Goal: Task Accomplishment & Management: Manage account settings

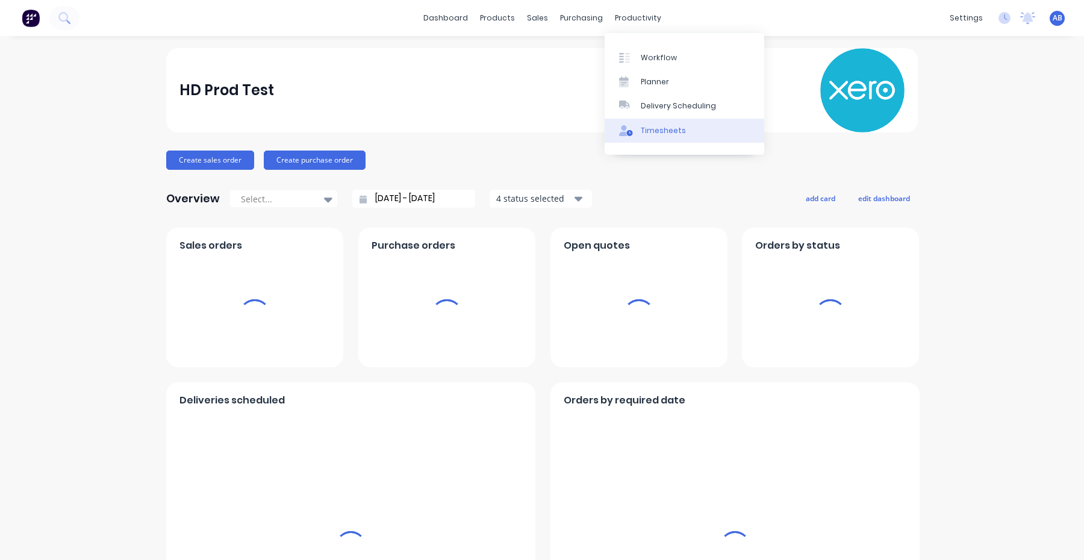
click at [633, 132] on div at bounding box center [628, 130] width 18 height 11
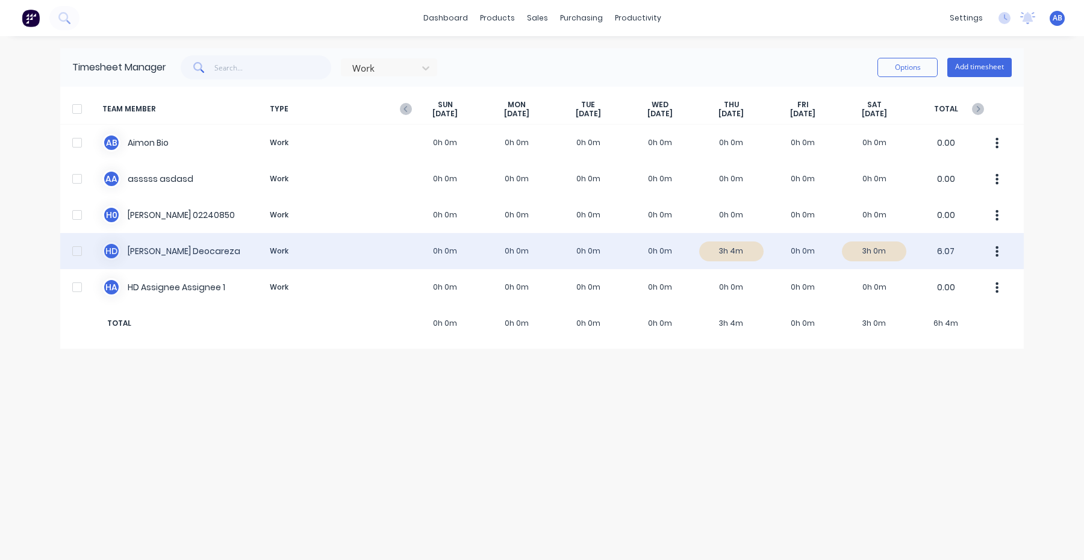
click at [449, 259] on div "H D Harry Deocareza Work 0h 0m 0h 0m 0h 0m 0h 0m 3h 4m 0h 0m 3h 0m 6.07" at bounding box center [541, 251] width 963 height 36
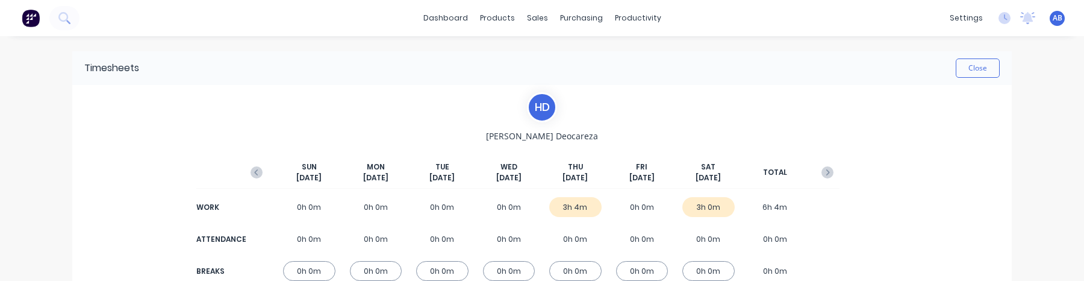
scroll to position [160, 0]
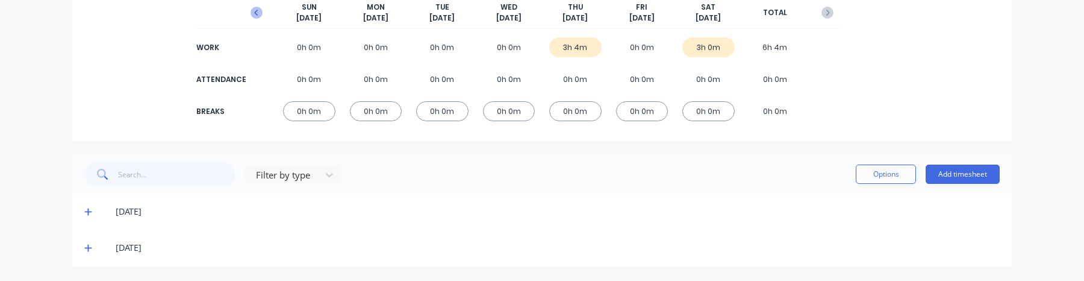
click at [255, 16] on icon "button" at bounding box center [256, 13] width 12 height 12
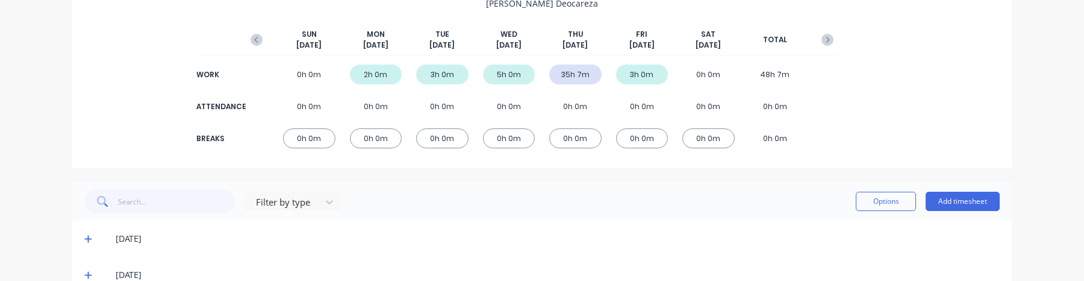
scroll to position [116, 0]
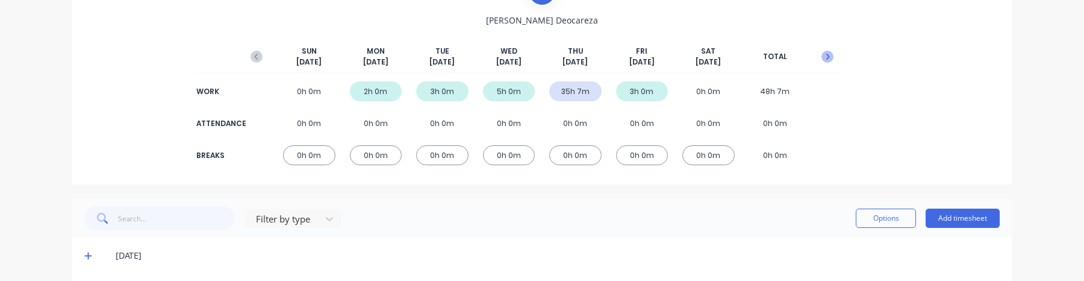
click at [832, 52] on icon "button" at bounding box center [827, 57] width 12 height 12
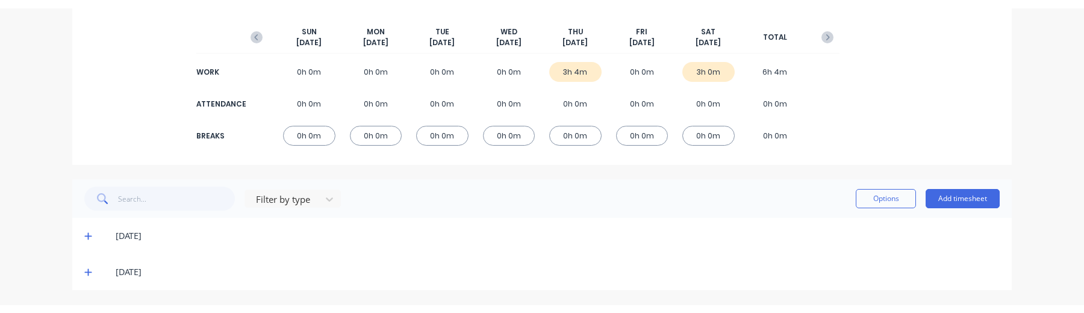
scroll to position [127, 0]
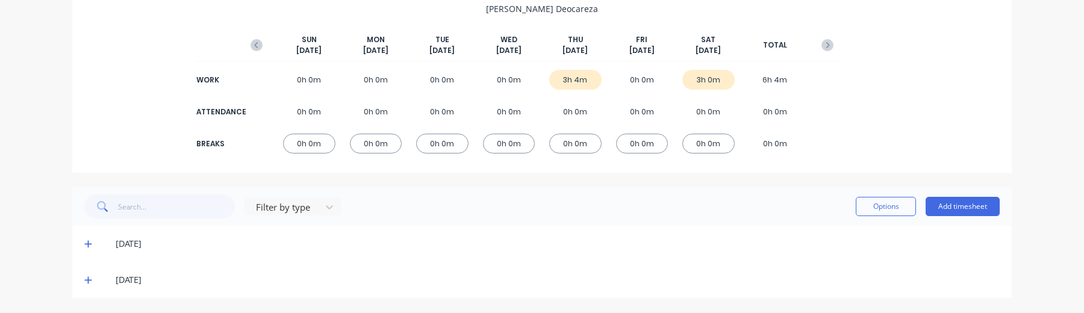
click at [88, 243] on icon at bounding box center [87, 244] width 7 height 7
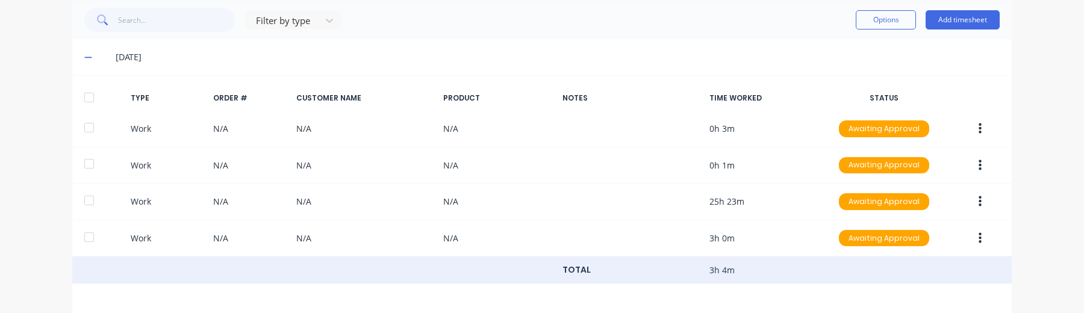
scroll to position [355, 0]
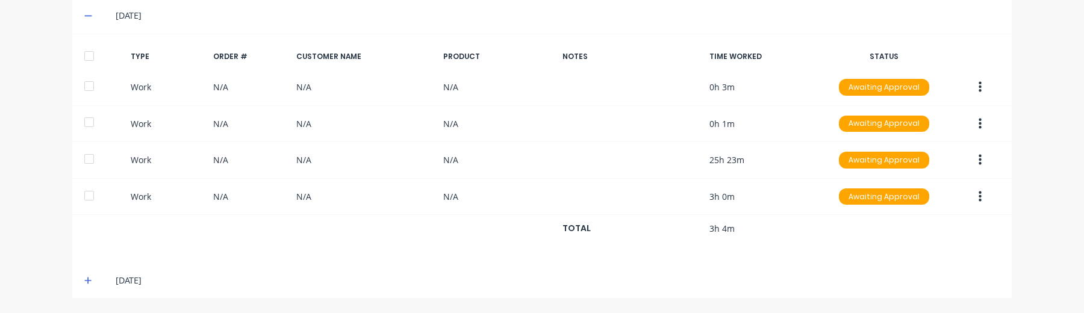
click at [87, 279] on icon at bounding box center [87, 280] width 7 height 7
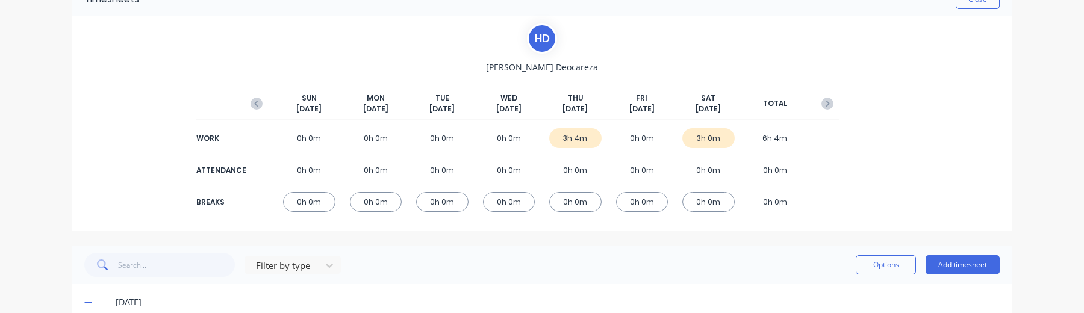
scroll to position [0, 0]
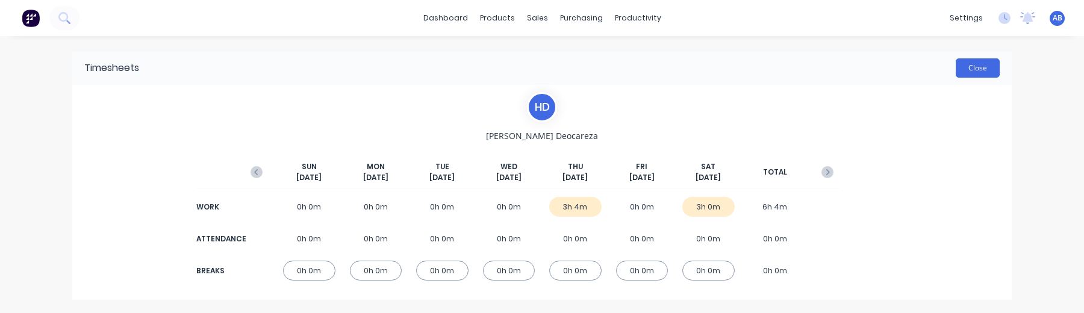
click at [981, 70] on button "Close" at bounding box center [977, 67] width 44 height 19
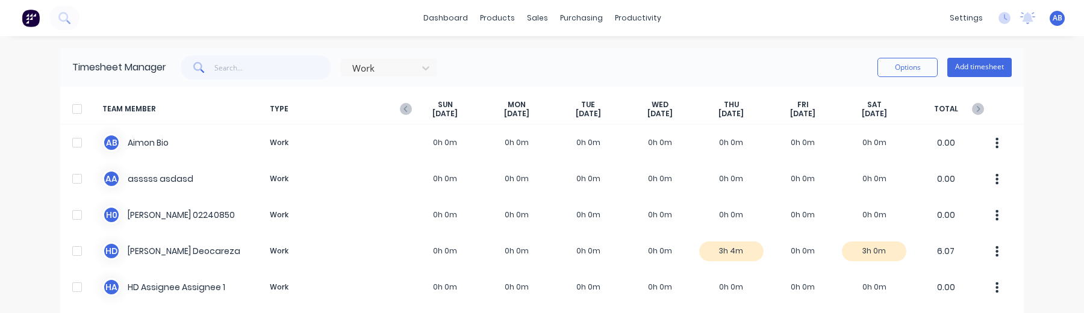
click at [410, 102] on div "SUN Oct 5th" at bounding box center [445, 109] width 72 height 19
click at [405, 108] on icon "button" at bounding box center [405, 109] width 4 height 6
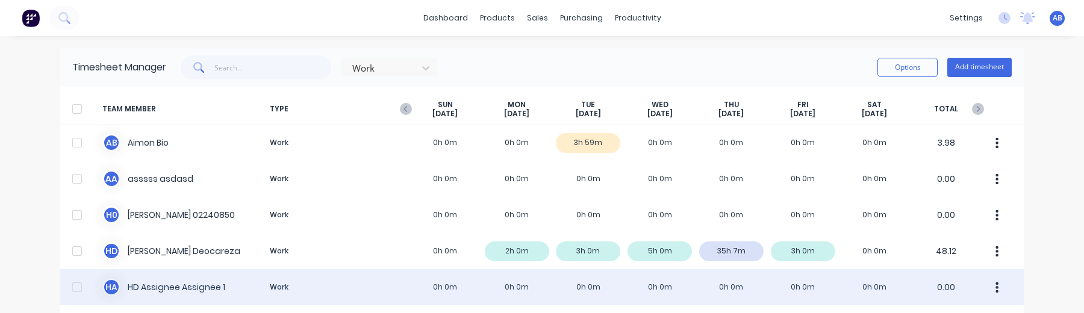
scroll to position [48, 0]
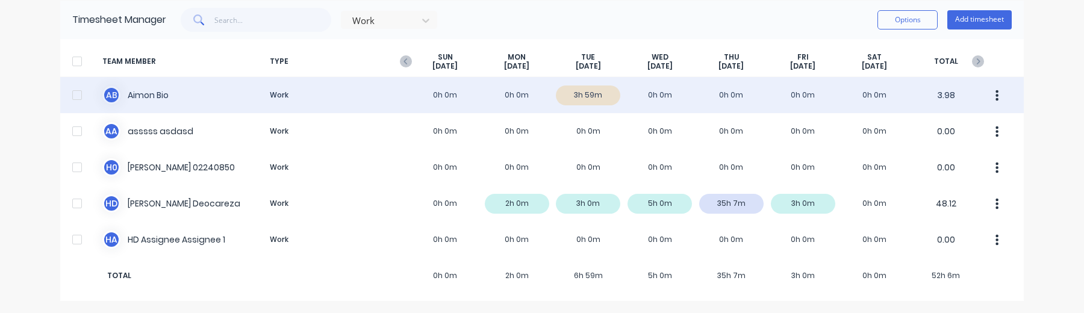
click at [167, 103] on div "A B Aimon Bio Work 0h 0m 0h 0m 3h 59m 0h 0m 0h 0m 0h 0m 0h 0m 3.98" at bounding box center [541, 95] width 963 height 36
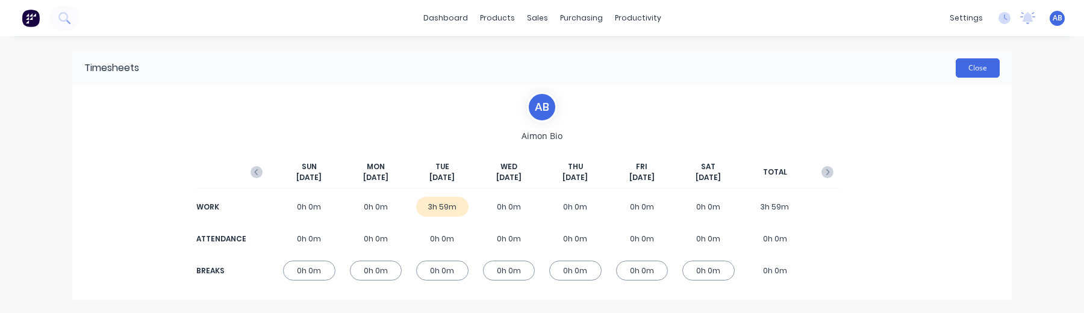
click at [996, 66] on button "Close" at bounding box center [977, 67] width 44 height 19
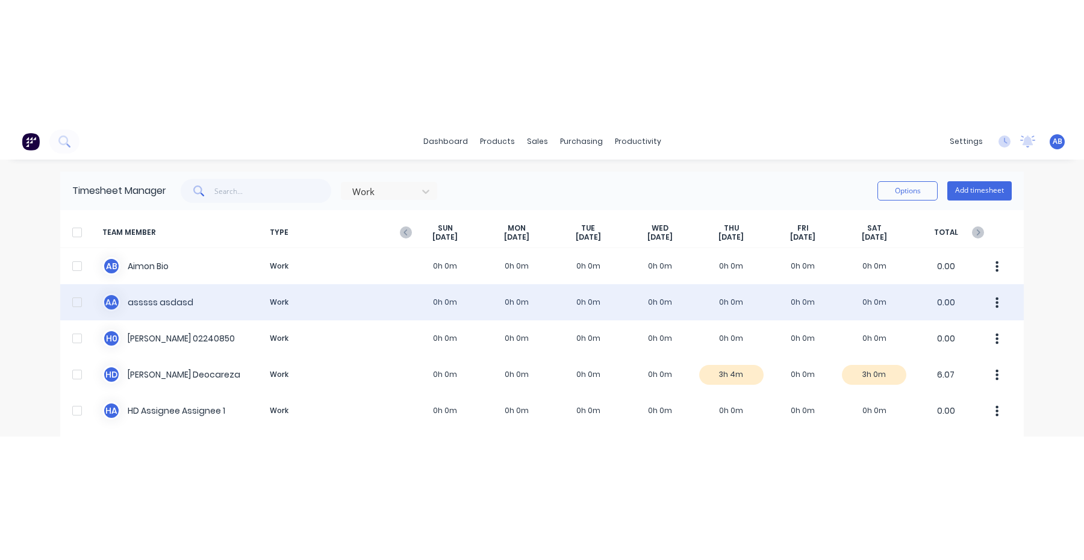
scroll to position [48, 0]
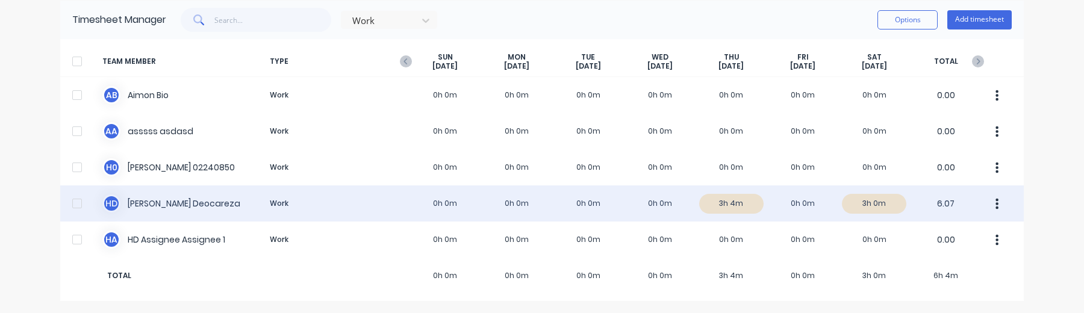
click at [848, 216] on div "H D Harry Deocareza Work 0h 0m 0h 0m 0h 0m 0h 0m 3h 4m 0h 0m 3h 0m 6.07" at bounding box center [541, 203] width 963 height 36
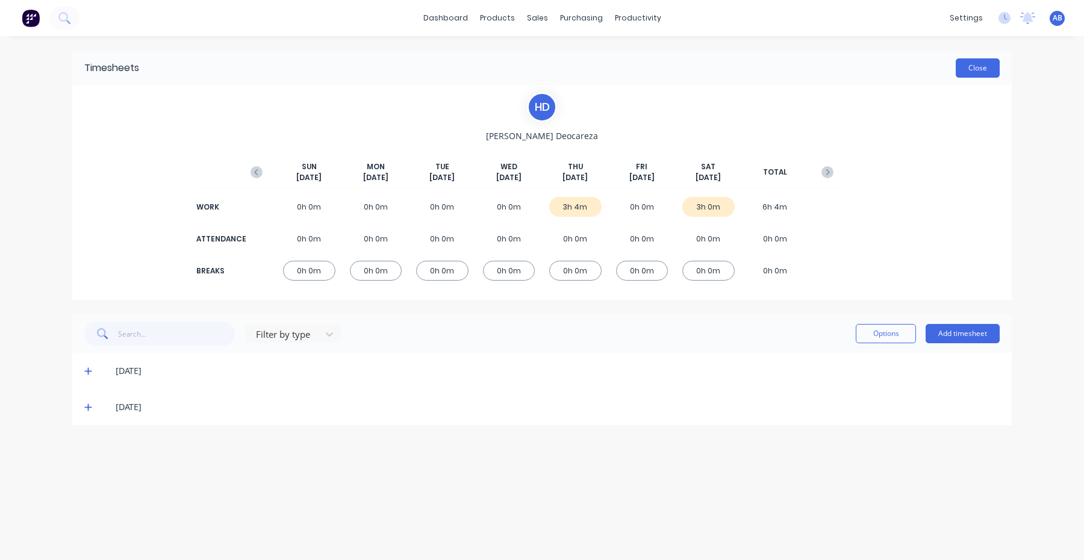
click at [971, 72] on button "Close" at bounding box center [977, 67] width 44 height 19
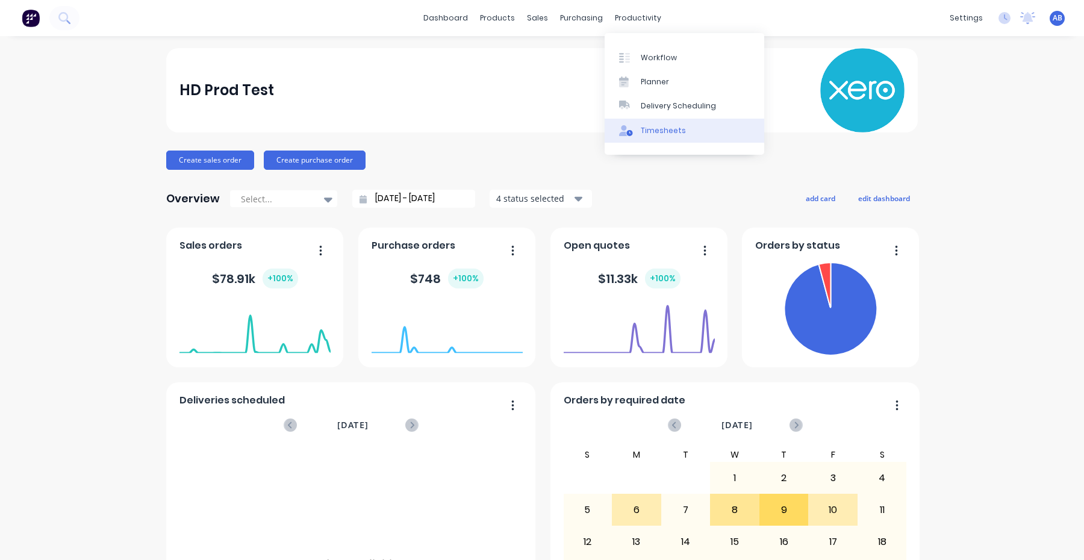
click at [651, 126] on div "Timesheets" at bounding box center [663, 130] width 45 height 11
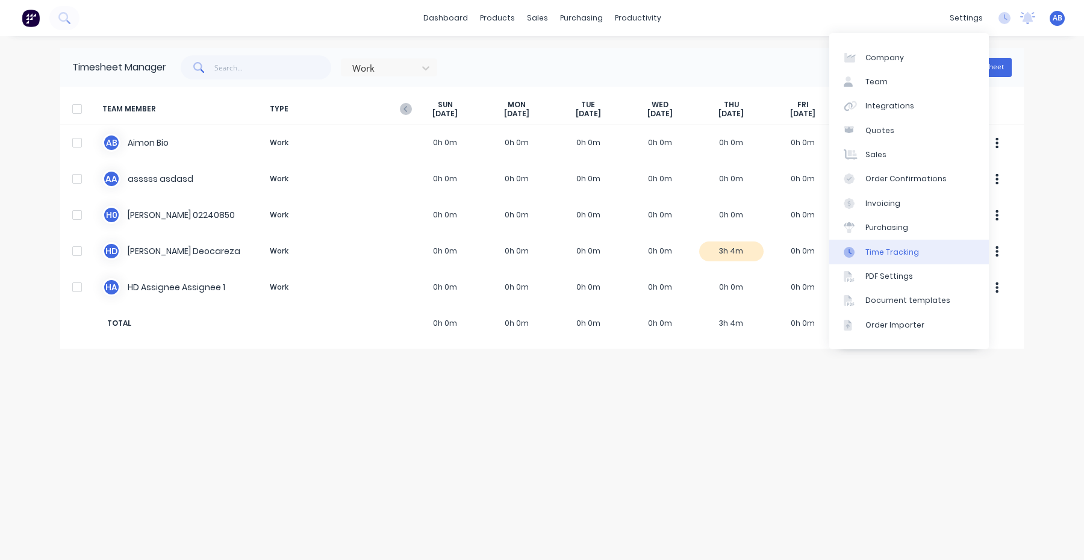
click at [895, 253] on div "Time Tracking" at bounding box center [892, 252] width 54 height 11
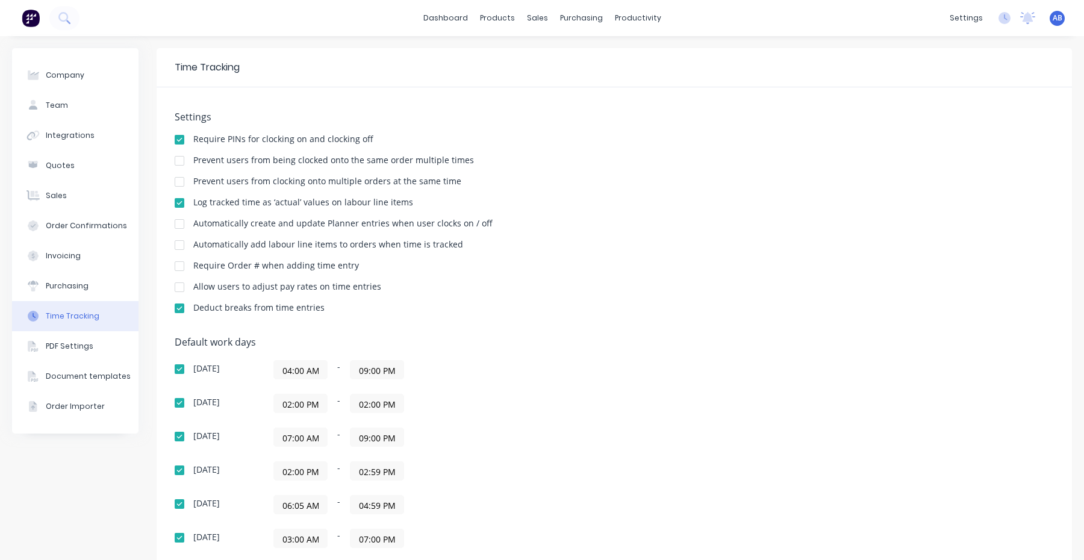
scroll to position [179, 0]
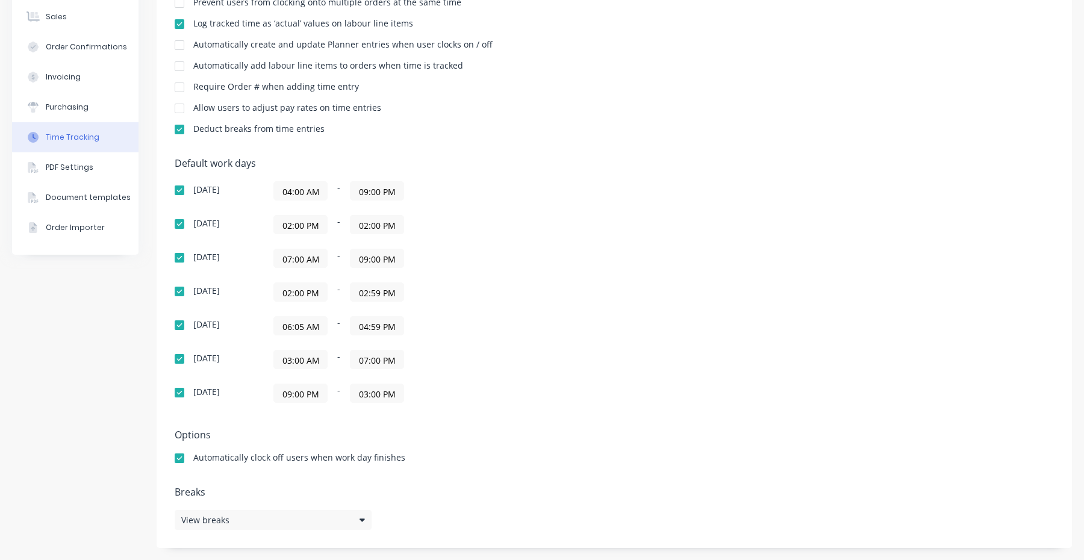
click at [303, 324] on input "06:05 AM" at bounding box center [300, 326] width 53 height 18
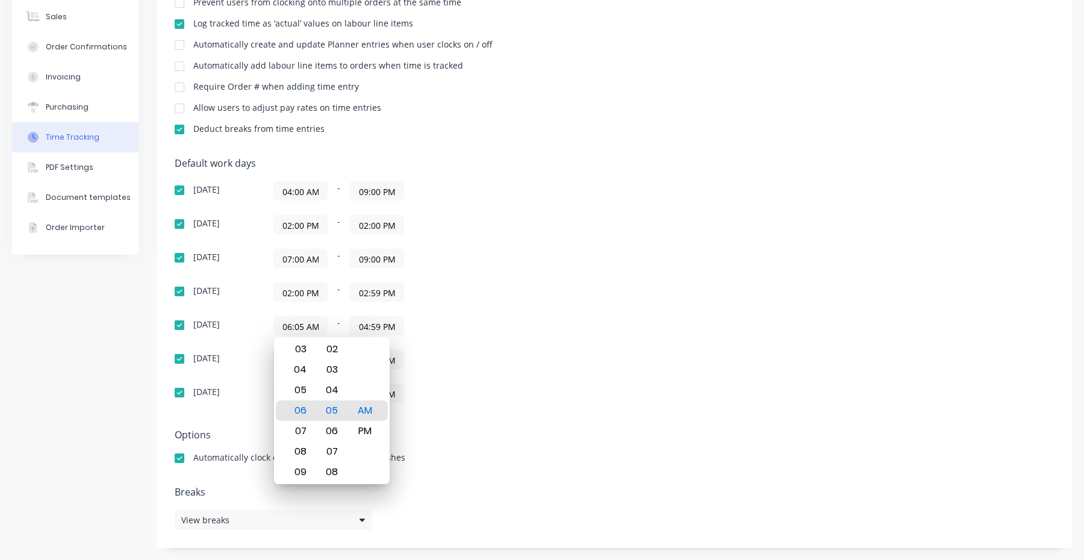
click at [523, 381] on div "Sunday 04:00 AM - 09:00 PM Monday 02:00 PM - 02:00 PM Tuesday 07:00 AM - 09:00 …" at bounding box center [385, 292] width 421 height 222
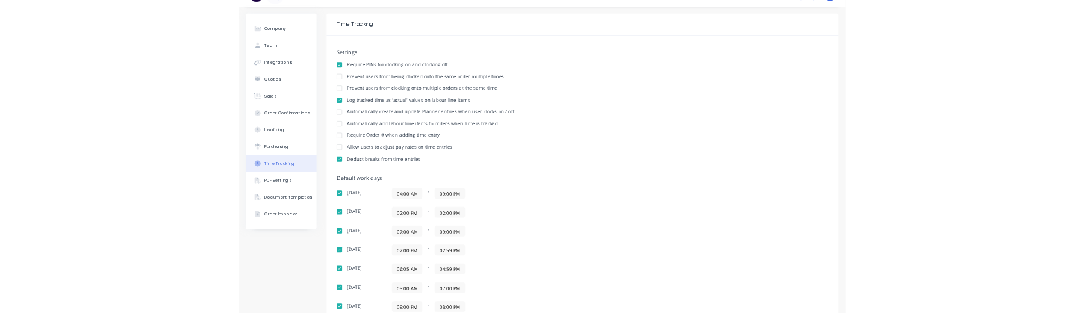
scroll to position [0, 0]
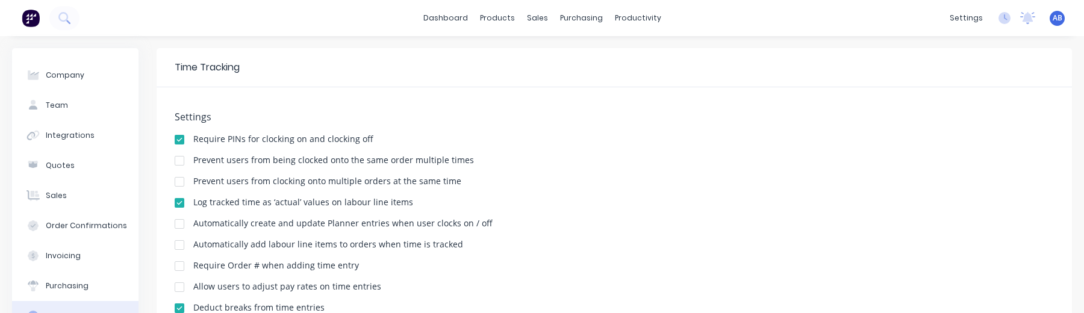
click at [1067, 17] on div "settings No new notifications Mark all as read You have no notifications AB HD …" at bounding box center [1013, 18] width 140 height 18
click at [1060, 19] on span "AB" at bounding box center [1057, 18] width 10 height 11
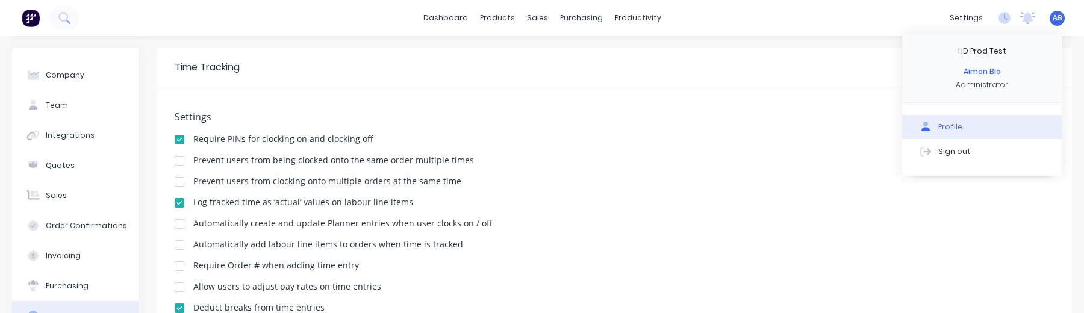
click at [958, 119] on button "Profile" at bounding box center [982, 127] width 160 height 24
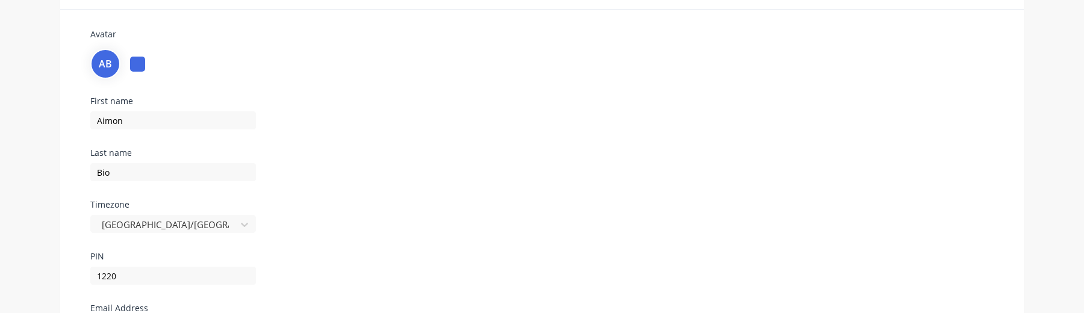
scroll to position [225, 0]
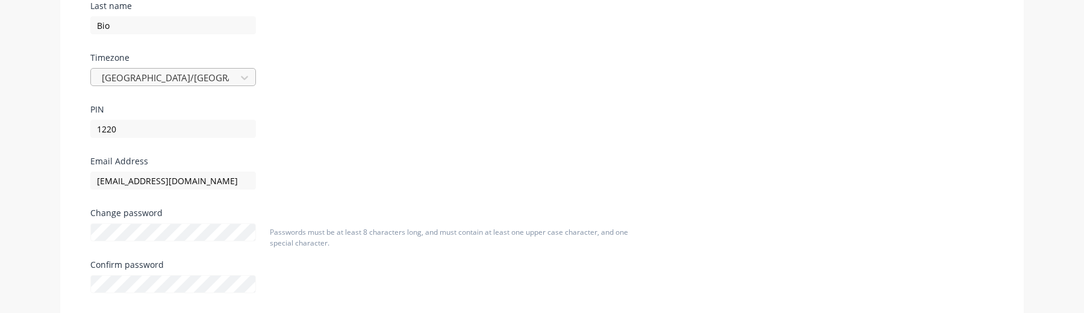
click at [186, 73] on div at bounding box center [165, 77] width 129 height 15
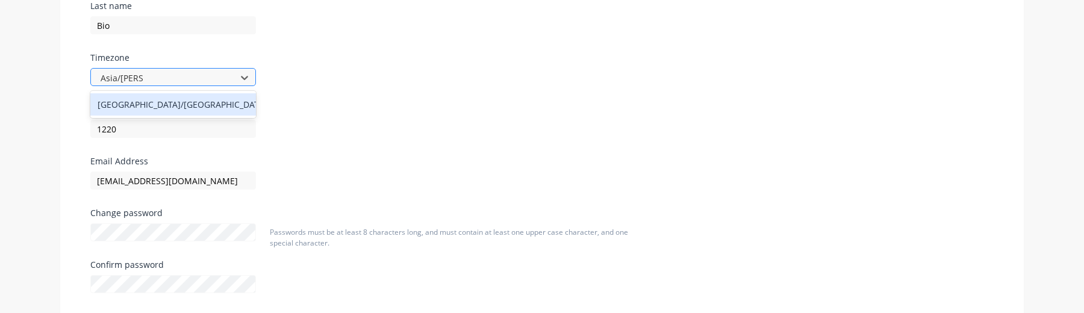
type input "[GEOGRAPHIC_DATA]/[GEOGRAPHIC_DATA]"
click at [164, 99] on div "[GEOGRAPHIC_DATA]/[GEOGRAPHIC_DATA]" at bounding box center [173, 104] width 166 height 22
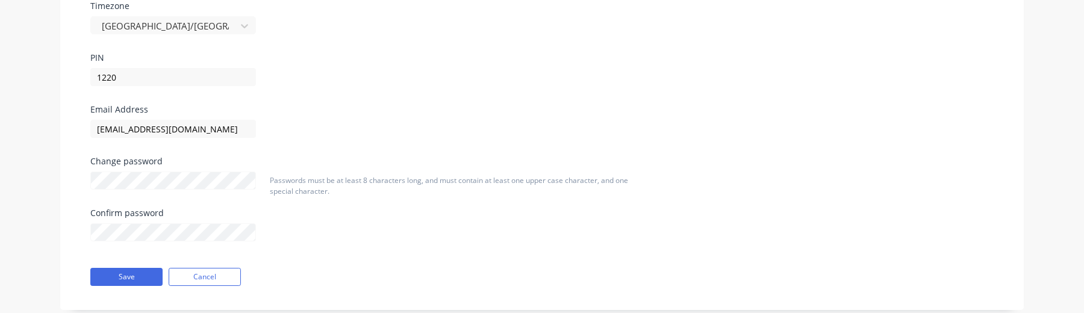
scroll to position [303, 0]
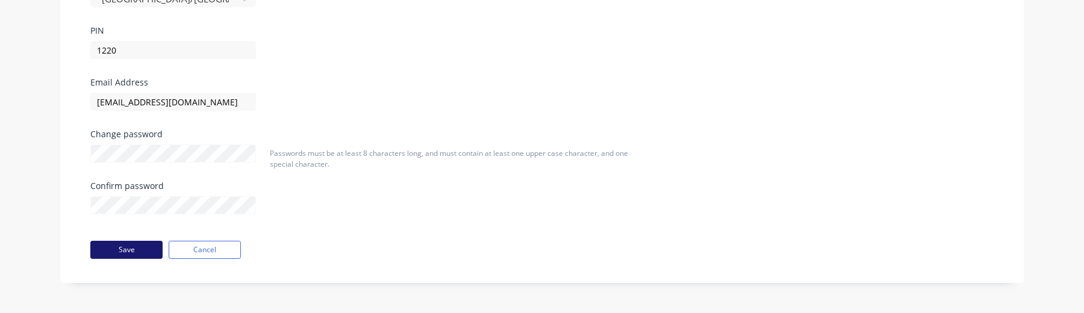
click at [141, 249] on button "Save" at bounding box center [126, 250] width 72 height 18
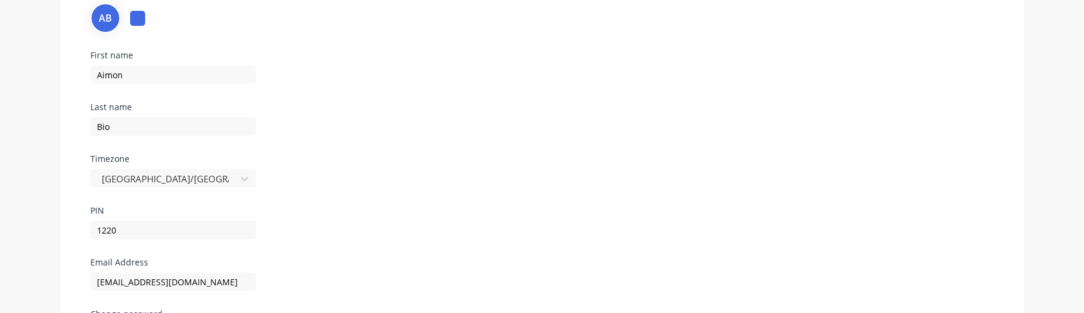
scroll to position [0, 0]
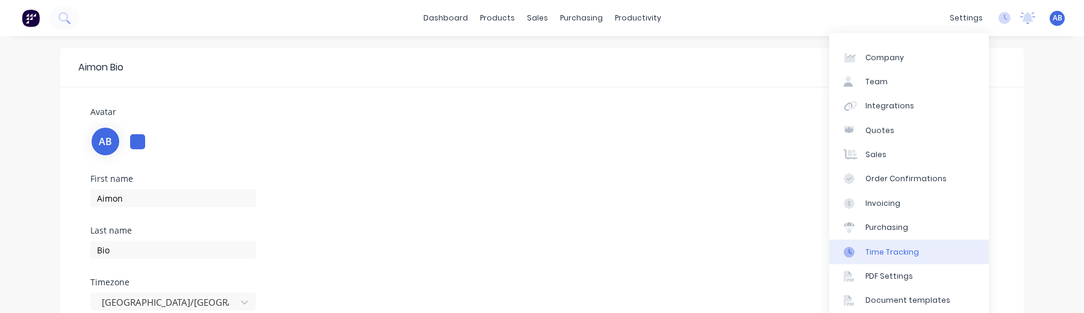
click at [913, 253] on div "Time Tracking" at bounding box center [892, 252] width 54 height 11
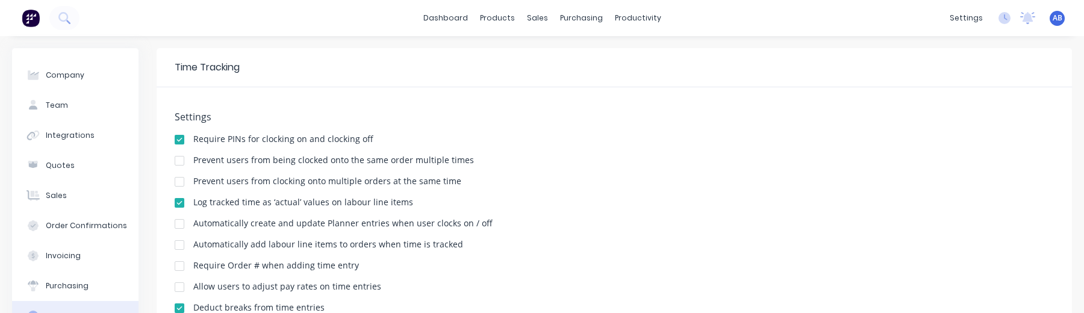
click at [1056, 20] on span "AB" at bounding box center [1057, 18] width 10 height 11
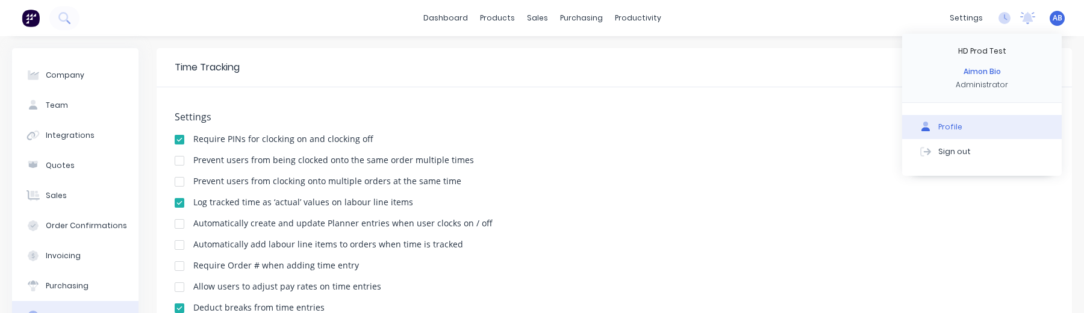
click at [962, 123] on button "Profile" at bounding box center [982, 127] width 160 height 24
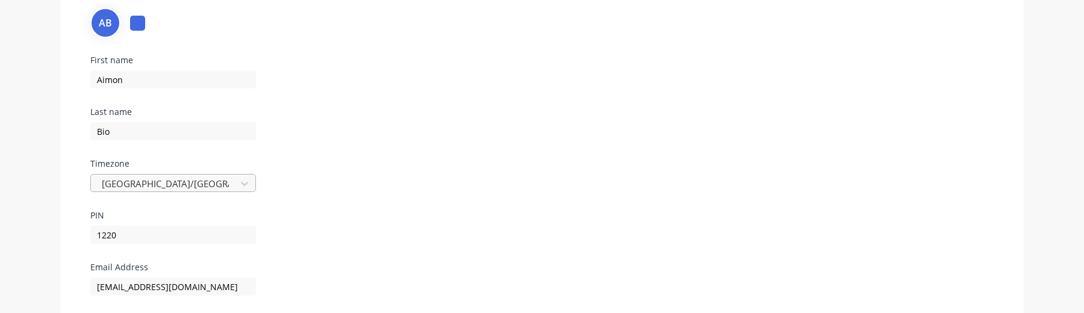
click at [184, 185] on div "[GEOGRAPHIC_DATA]/[GEOGRAPHIC_DATA]" at bounding box center [173, 183] width 166 height 18
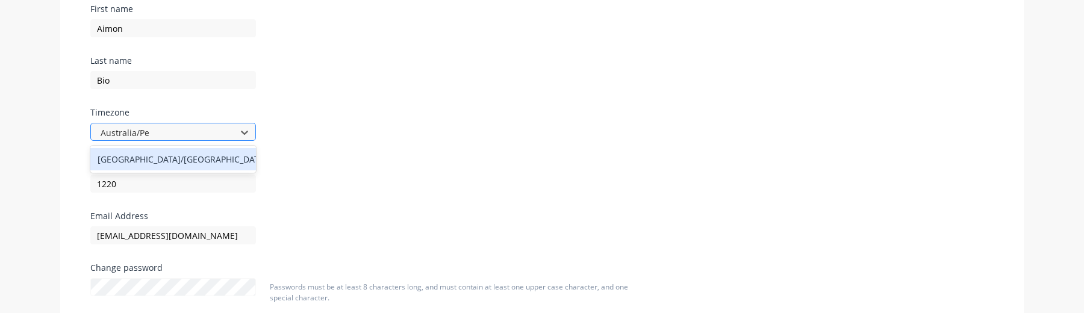
type input "Australia/Per"
click at [127, 162] on div "[GEOGRAPHIC_DATA]/[GEOGRAPHIC_DATA]" at bounding box center [173, 159] width 166 height 22
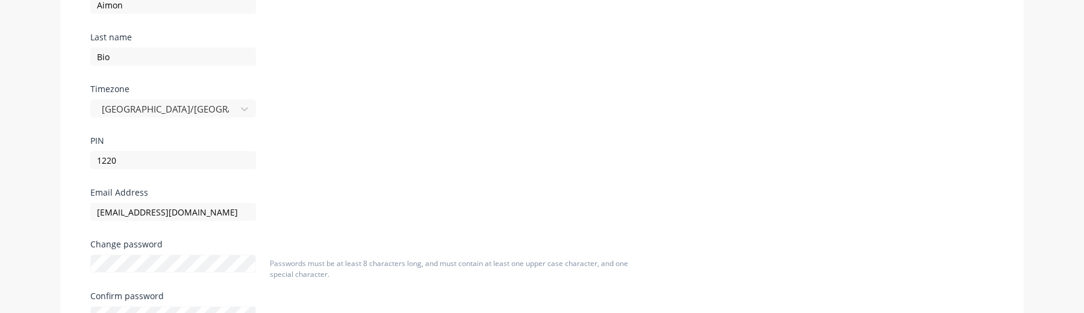
scroll to position [303, 0]
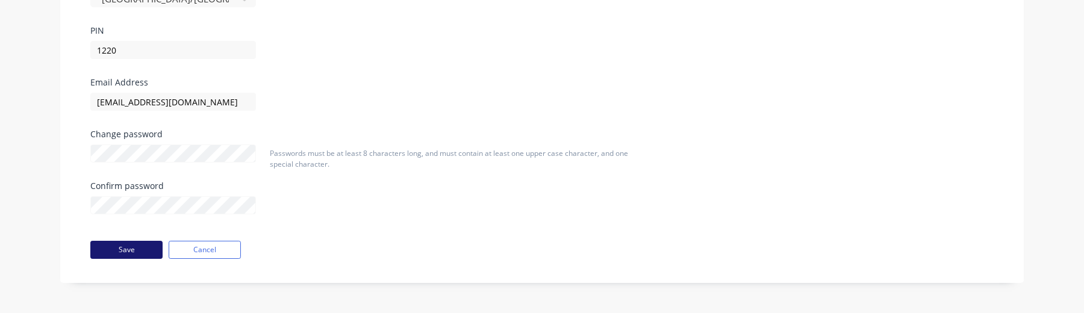
click at [136, 243] on button "Save" at bounding box center [126, 250] width 72 height 18
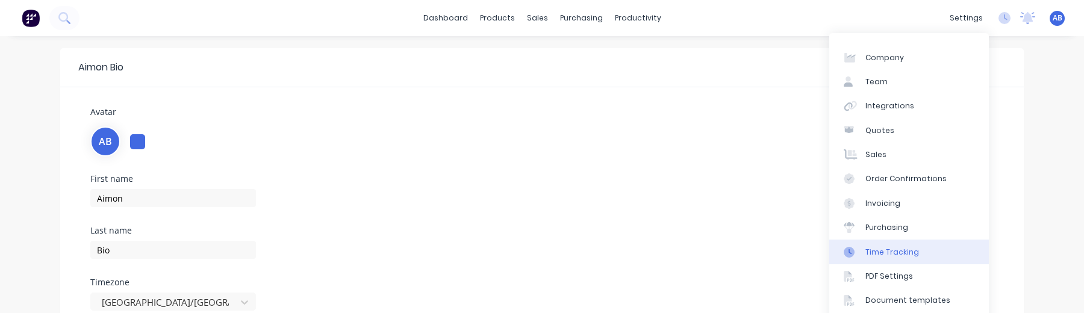
click at [904, 256] on div "Time Tracking" at bounding box center [892, 252] width 54 height 11
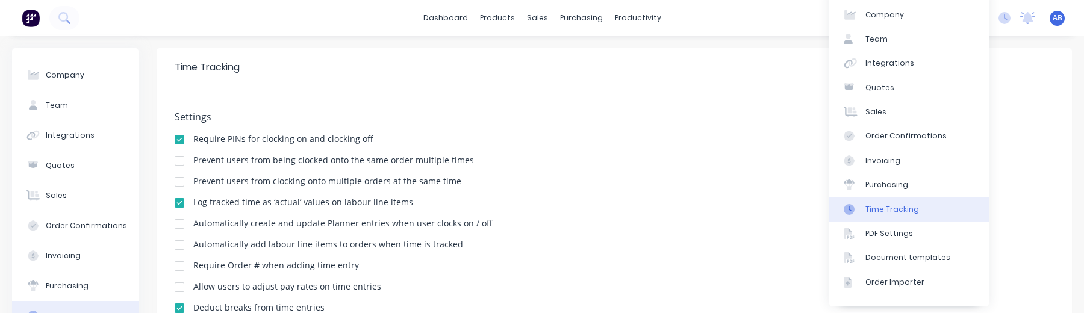
click at [1060, 17] on span "AB" at bounding box center [1057, 18] width 10 height 11
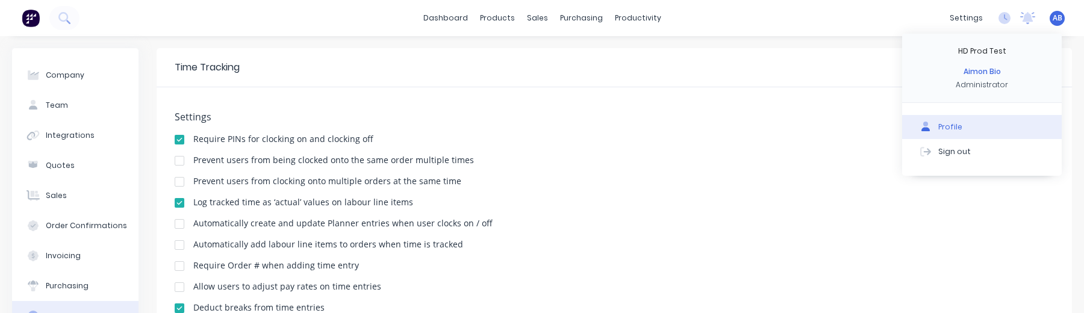
click at [955, 131] on div "Profile" at bounding box center [950, 127] width 24 height 11
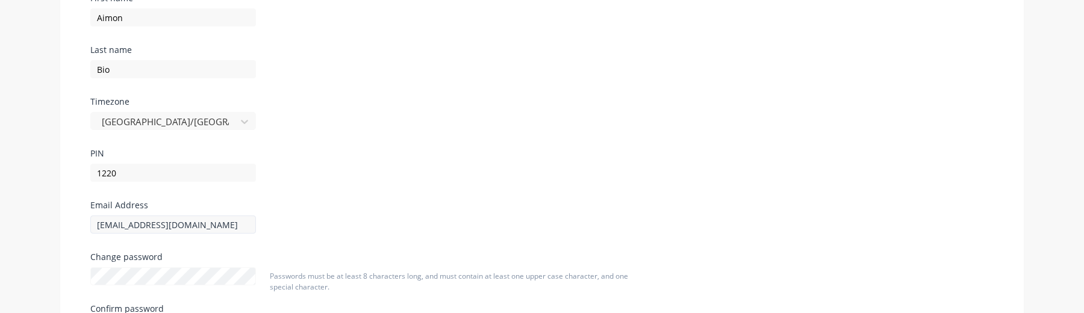
scroll to position [180, 0]
click at [208, 125] on div at bounding box center [165, 122] width 129 height 15
type input "Asia/Man"
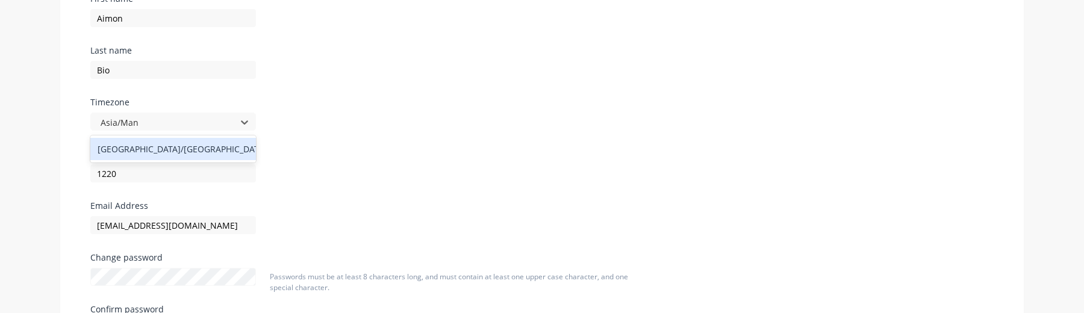
click at [201, 143] on div "[GEOGRAPHIC_DATA]/[GEOGRAPHIC_DATA]" at bounding box center [173, 149] width 166 height 22
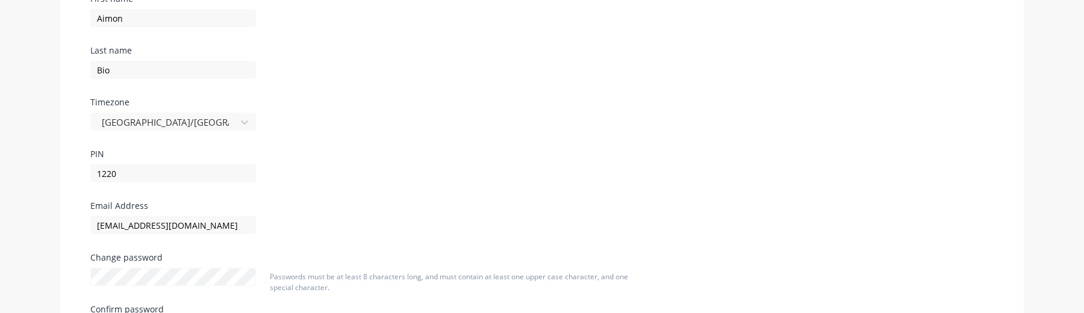
scroll to position [303, 0]
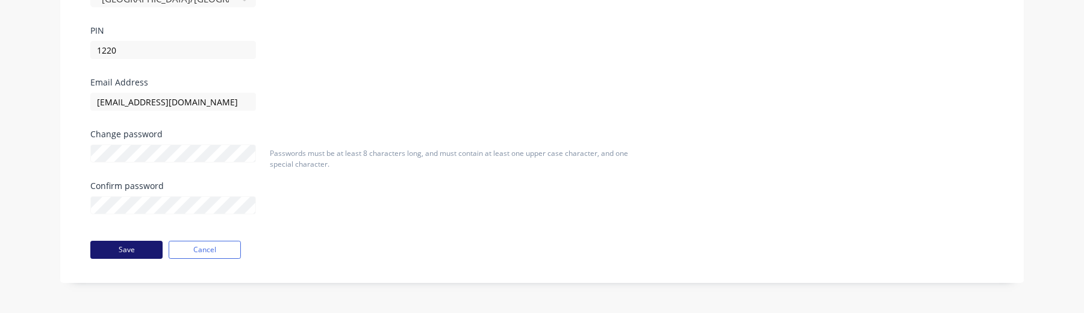
click at [132, 248] on button "Save" at bounding box center [126, 250] width 72 height 18
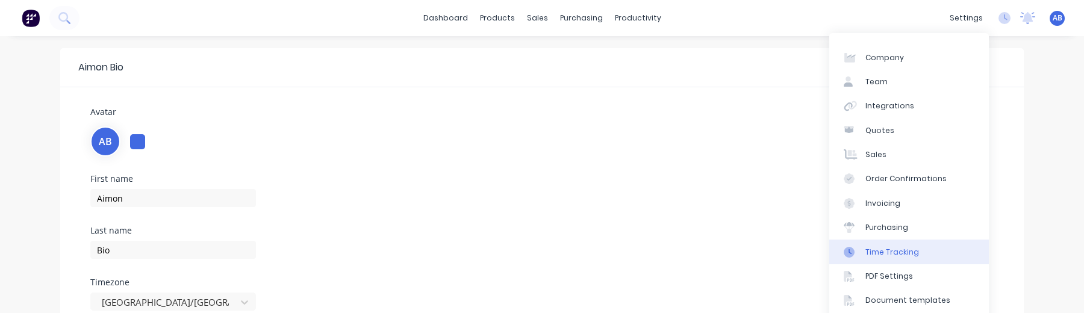
click at [912, 255] on div "Time Tracking" at bounding box center [892, 252] width 54 height 11
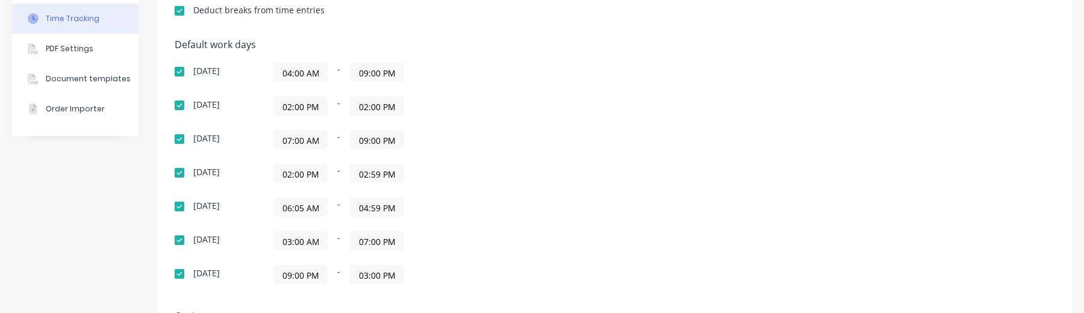
scroll to position [279, 0]
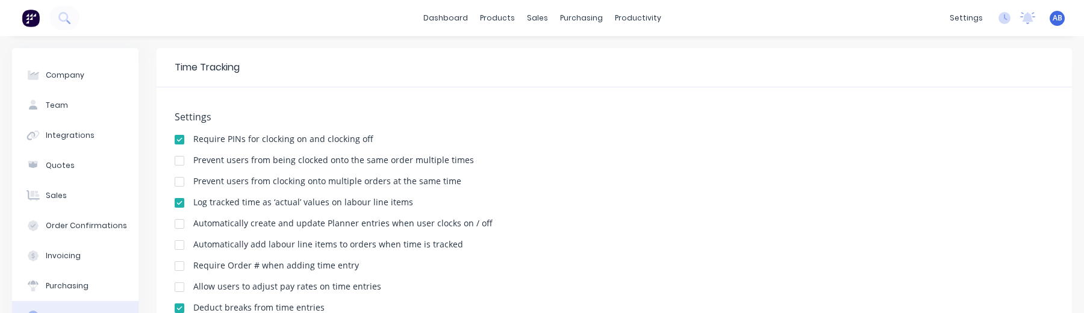
click at [1055, 19] on span "AB" at bounding box center [1057, 18] width 10 height 11
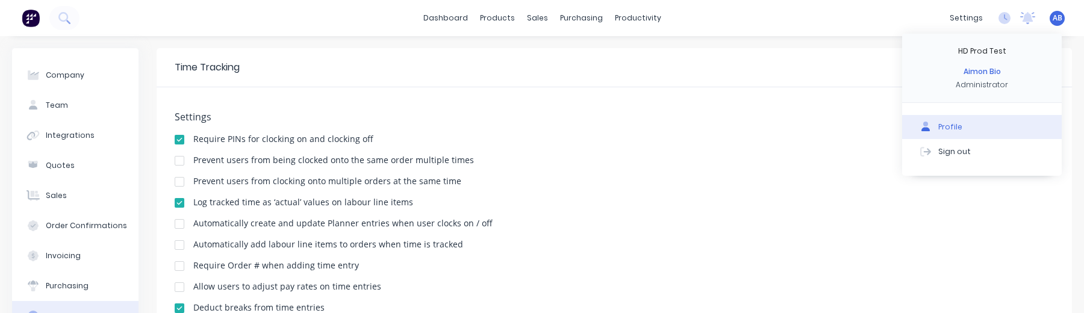
click at [949, 115] on button "Profile" at bounding box center [982, 127] width 160 height 24
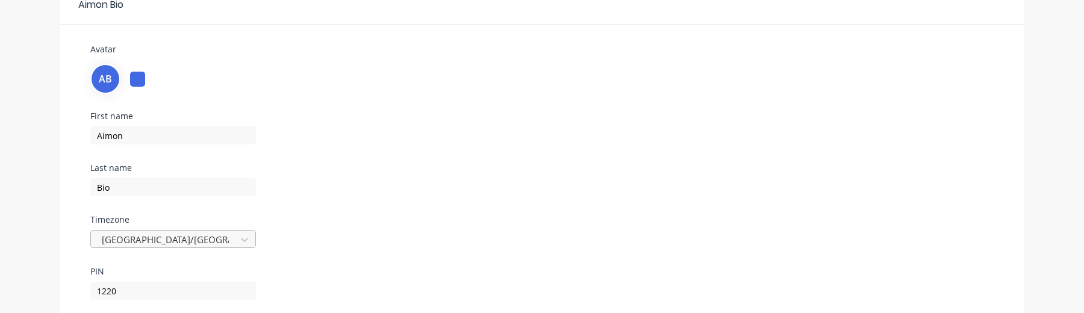
click at [174, 241] on div "[GEOGRAPHIC_DATA]/[GEOGRAPHIC_DATA]" at bounding box center [173, 239] width 166 height 18
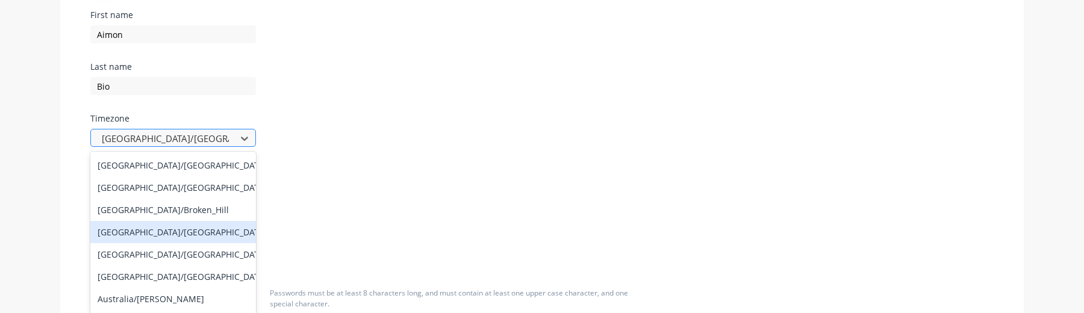
scroll to position [170, 0]
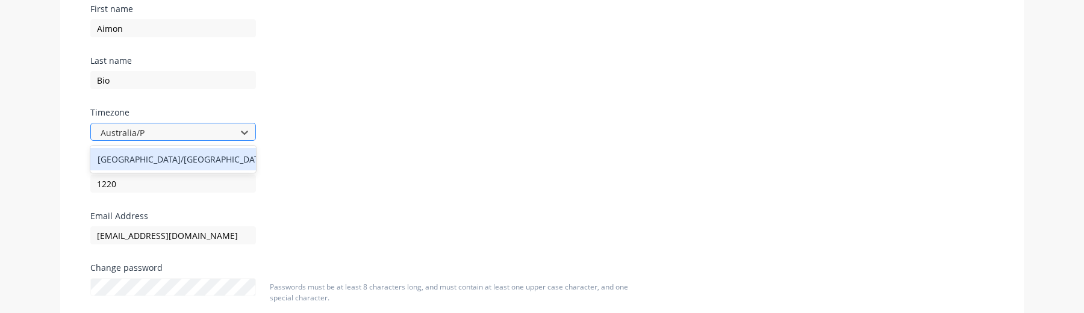
type input "Australia/Pe"
click at [132, 160] on div "[GEOGRAPHIC_DATA]/[GEOGRAPHIC_DATA]" at bounding box center [173, 159] width 166 height 22
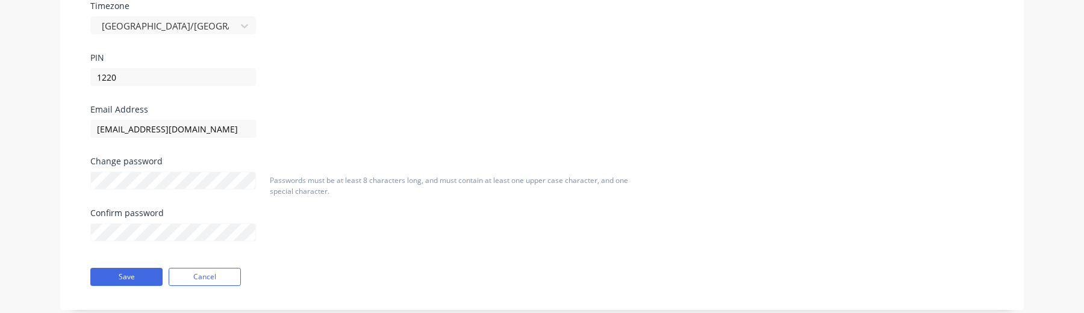
scroll to position [303, 0]
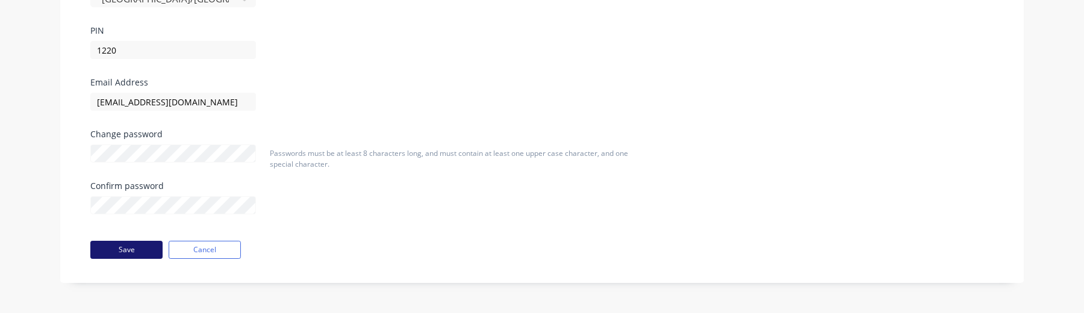
click at [144, 249] on button "Save" at bounding box center [126, 250] width 72 height 18
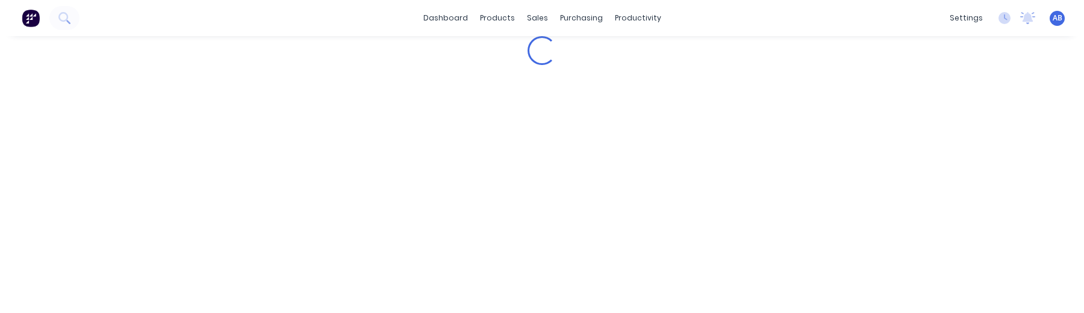
scroll to position [0, 0]
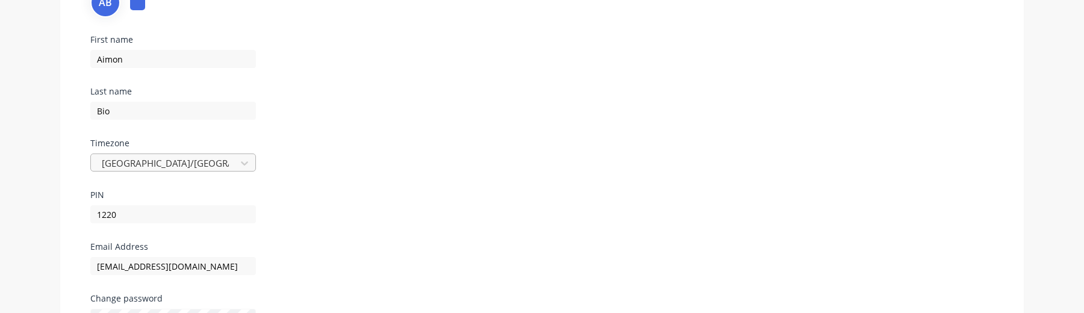
click at [196, 160] on div "Timezone [GEOGRAPHIC_DATA]/[GEOGRAPHIC_DATA]" at bounding box center [234, 165] width 289 height 52
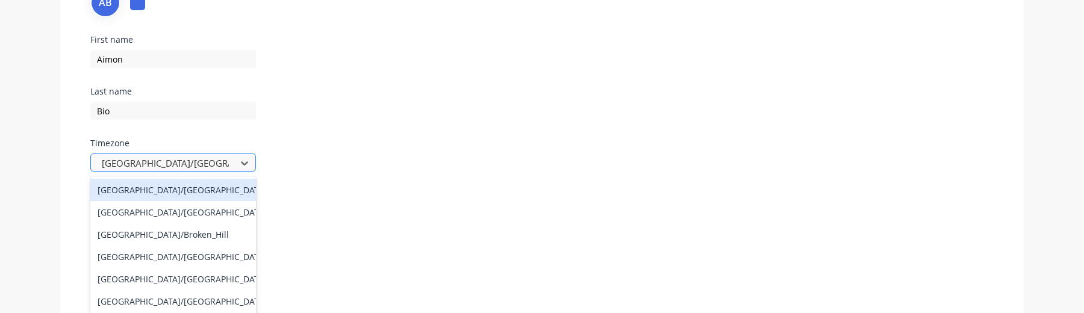
scroll to position [170, 0]
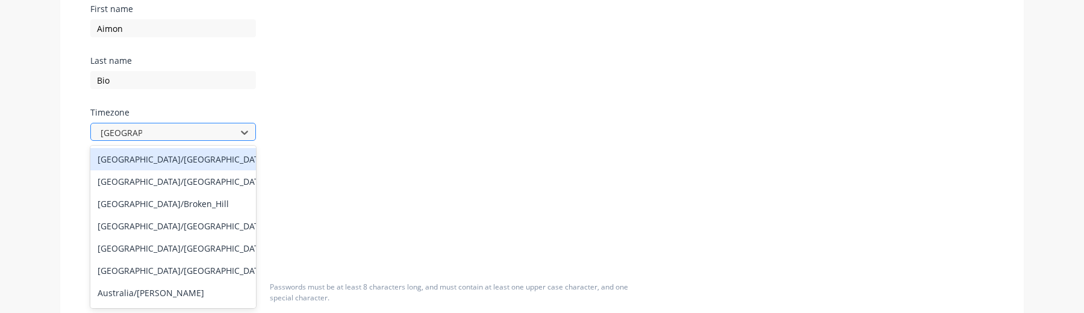
type input "Australia/S"
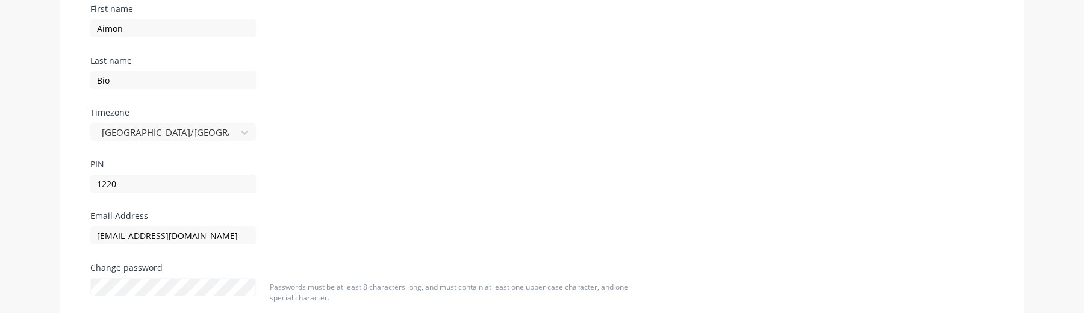
scroll to position [303, 0]
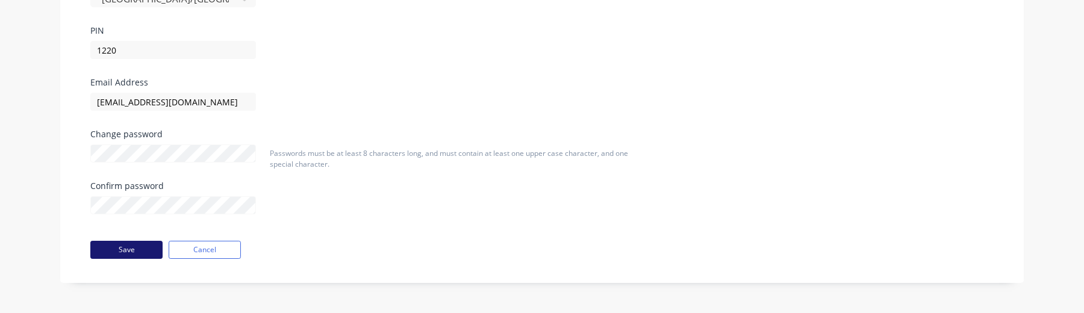
click at [126, 242] on button "Save" at bounding box center [126, 250] width 72 height 18
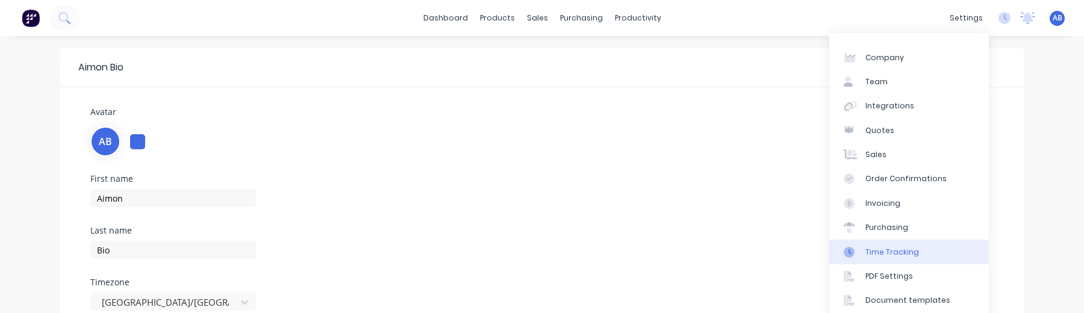
click at [880, 246] on link "Time Tracking" at bounding box center [909, 252] width 160 height 24
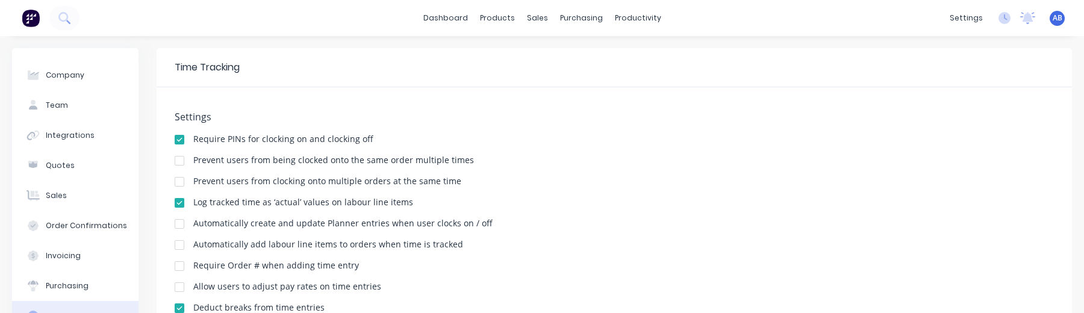
click at [1054, 21] on span "AB" at bounding box center [1057, 18] width 10 height 11
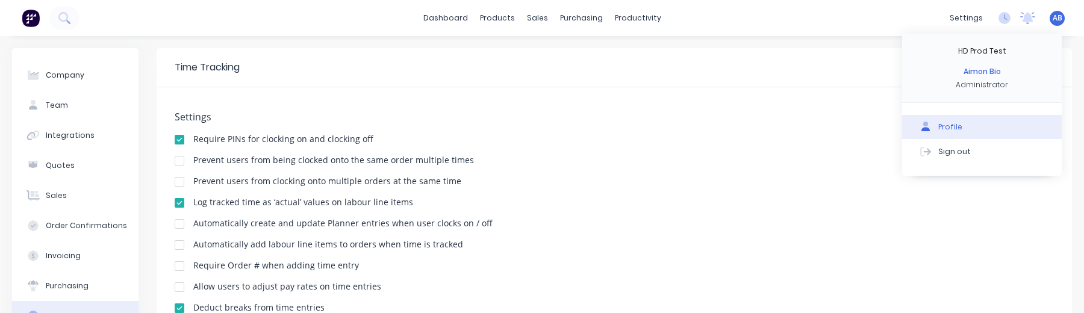
click at [963, 122] on button "Profile" at bounding box center [982, 127] width 160 height 24
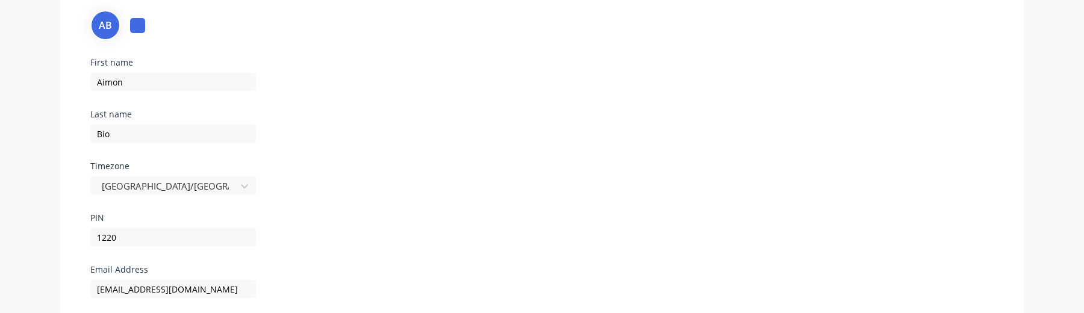
scroll to position [132, 0]
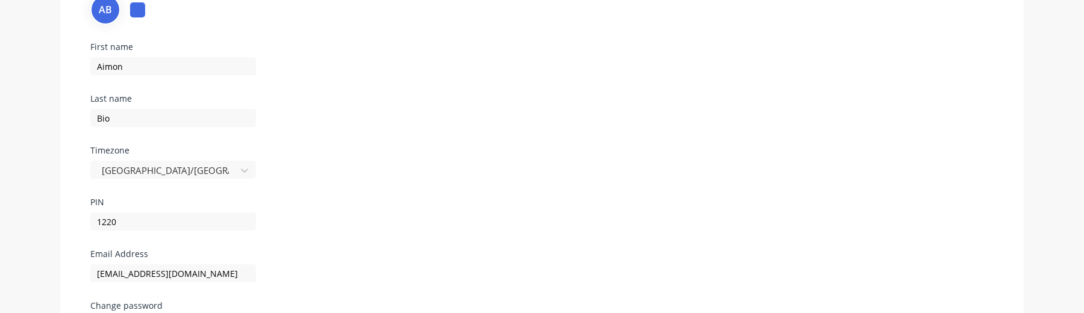
click at [187, 180] on div "Timezone [GEOGRAPHIC_DATA]/[GEOGRAPHIC_DATA]" at bounding box center [234, 172] width 289 height 52
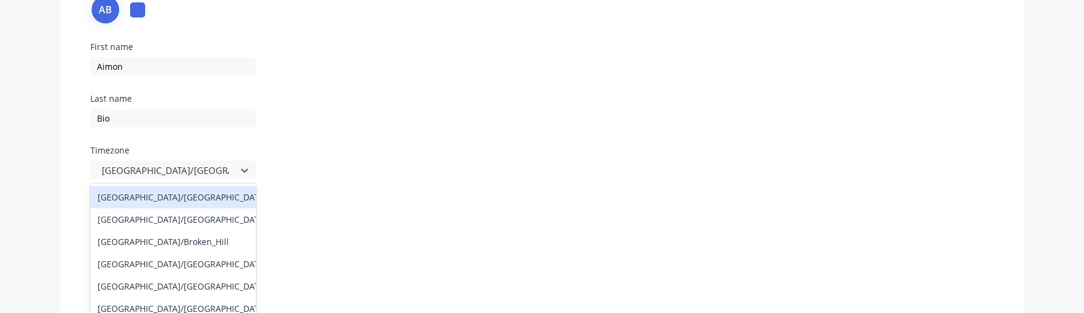
click at [168, 174] on div "[GEOGRAPHIC_DATA]/[GEOGRAPHIC_DATA], 1 of 432. 432 results available. Use Up an…" at bounding box center [173, 170] width 166 height 18
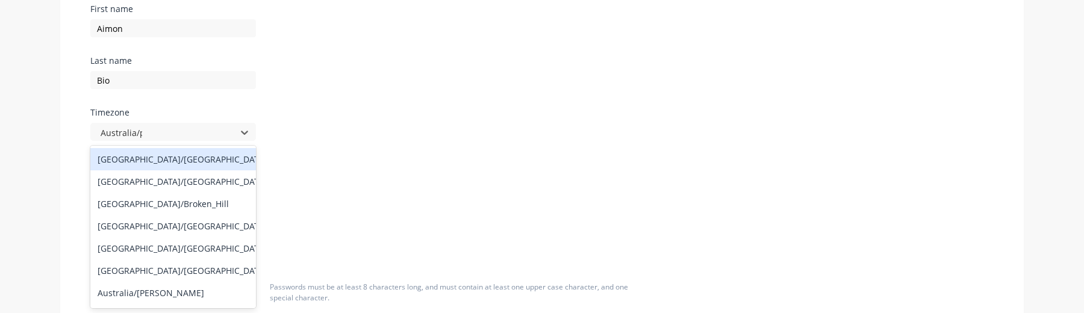
type input "[GEOGRAPHIC_DATA]/per"
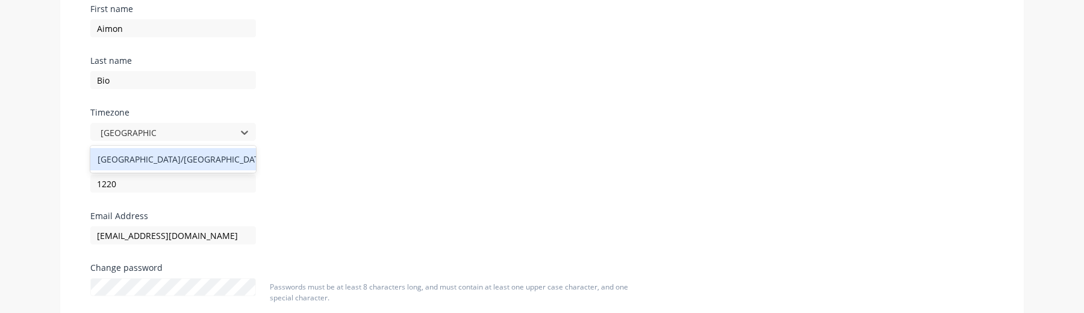
click at [127, 152] on div "[GEOGRAPHIC_DATA]/[GEOGRAPHIC_DATA]" at bounding box center [173, 159] width 166 height 22
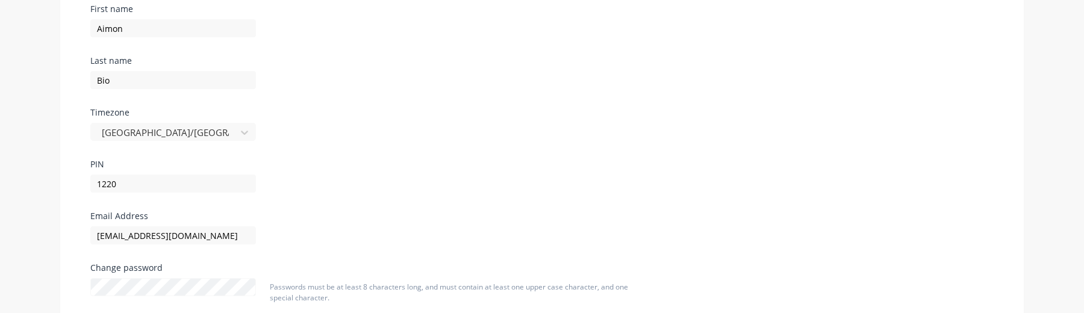
scroll to position [303, 0]
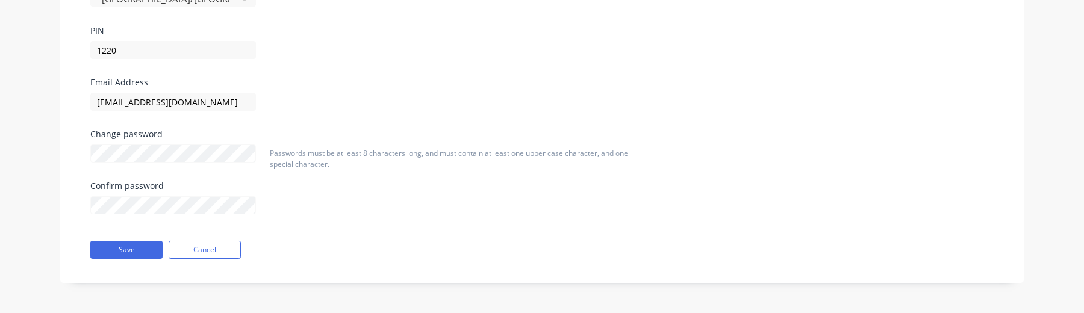
click at [132, 265] on div "Aimon Bio Avatar AB First name [PERSON_NAME] Last name Bio Timezone [GEOGRAPHIC…" at bounding box center [541, 14] width 963 height 538
click at [130, 248] on button "Save" at bounding box center [126, 250] width 72 height 18
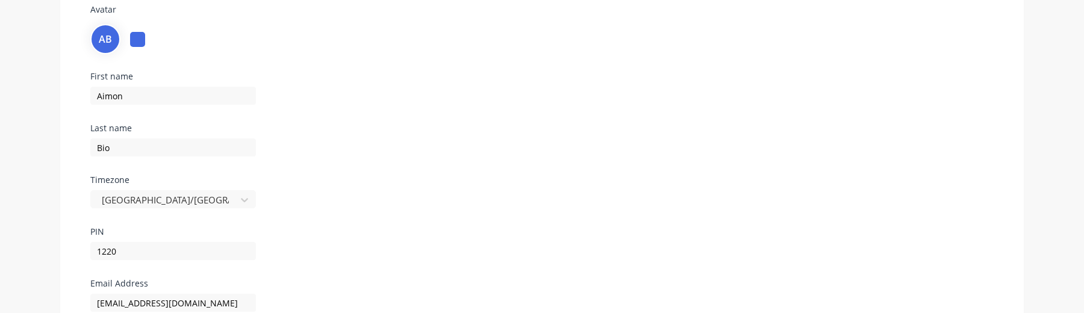
scroll to position [0, 0]
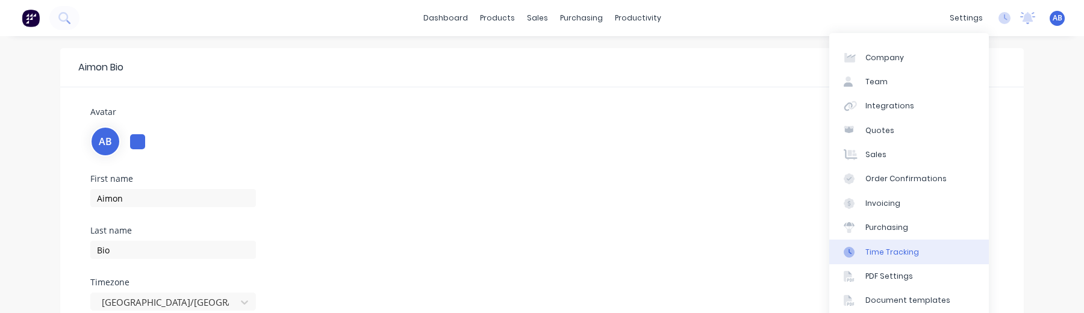
click at [898, 253] on div "Time Tracking" at bounding box center [892, 252] width 54 height 11
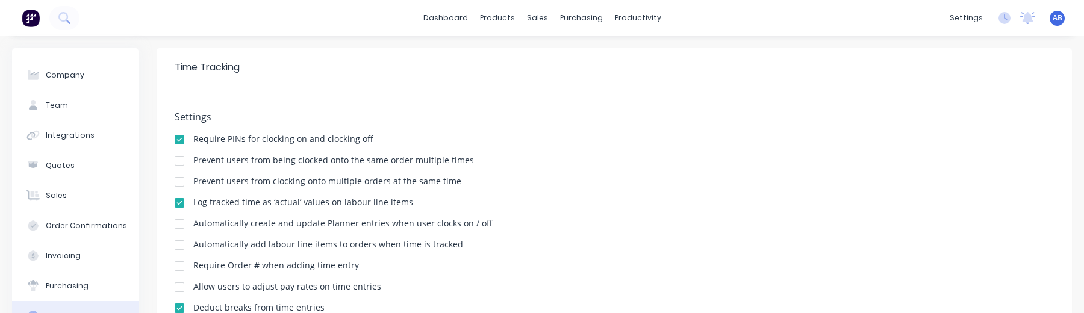
scroll to position [364, 0]
